Goal: Transaction & Acquisition: Purchase product/service

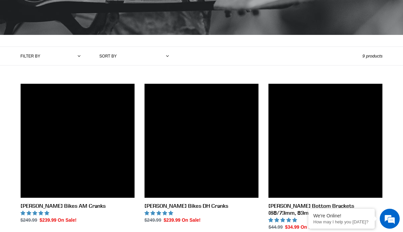
scroll to position [197, 0]
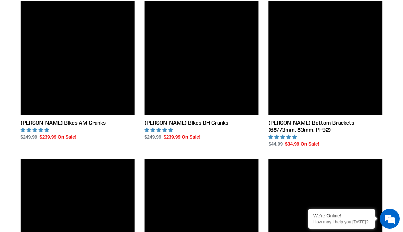
click at [75, 70] on link "[PERSON_NAME] Bikes AM Cranks" at bounding box center [78, 71] width 114 height 140
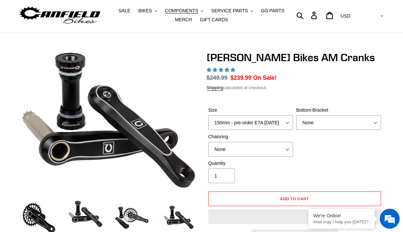
scroll to position [109, 0]
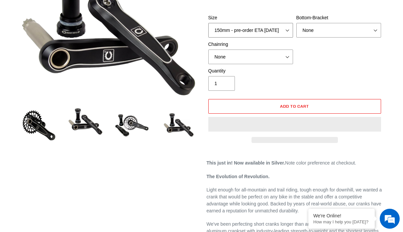
click at [236, 26] on select "150mm - pre-order ETA 9/30/25 155mm - pre-order ETA 9/30/25 160mm - pre-order E…" at bounding box center [250, 30] width 85 height 15
select select "165mm - pre-order ETA 9/30/25"
click at [208, 23] on select "150mm - pre-order ETA 9/30/25 155mm - pre-order ETA 9/30/25 160mm - pre-order E…" at bounding box center [250, 30] width 85 height 15
click at [317, 29] on select "None BSA Threaded 68/73mm Press Fit PF92" at bounding box center [338, 30] width 85 height 15
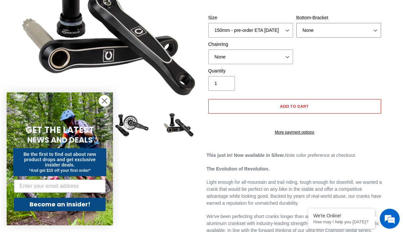
select select "highest-rating"
select select "BSA Threaded 68/73mm"
click at [296, 23] on select "None BSA Threaded 68/73mm Press Fit PF92" at bounding box center [338, 30] width 85 height 15
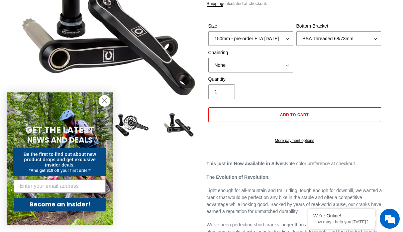
click at [273, 58] on select "None 30t Round (Boost 148) 30t Oval (Boost 148) 32t Round (Boost 148) 32t Oval …" at bounding box center [250, 65] width 85 height 15
